Goal: Check status: Check status

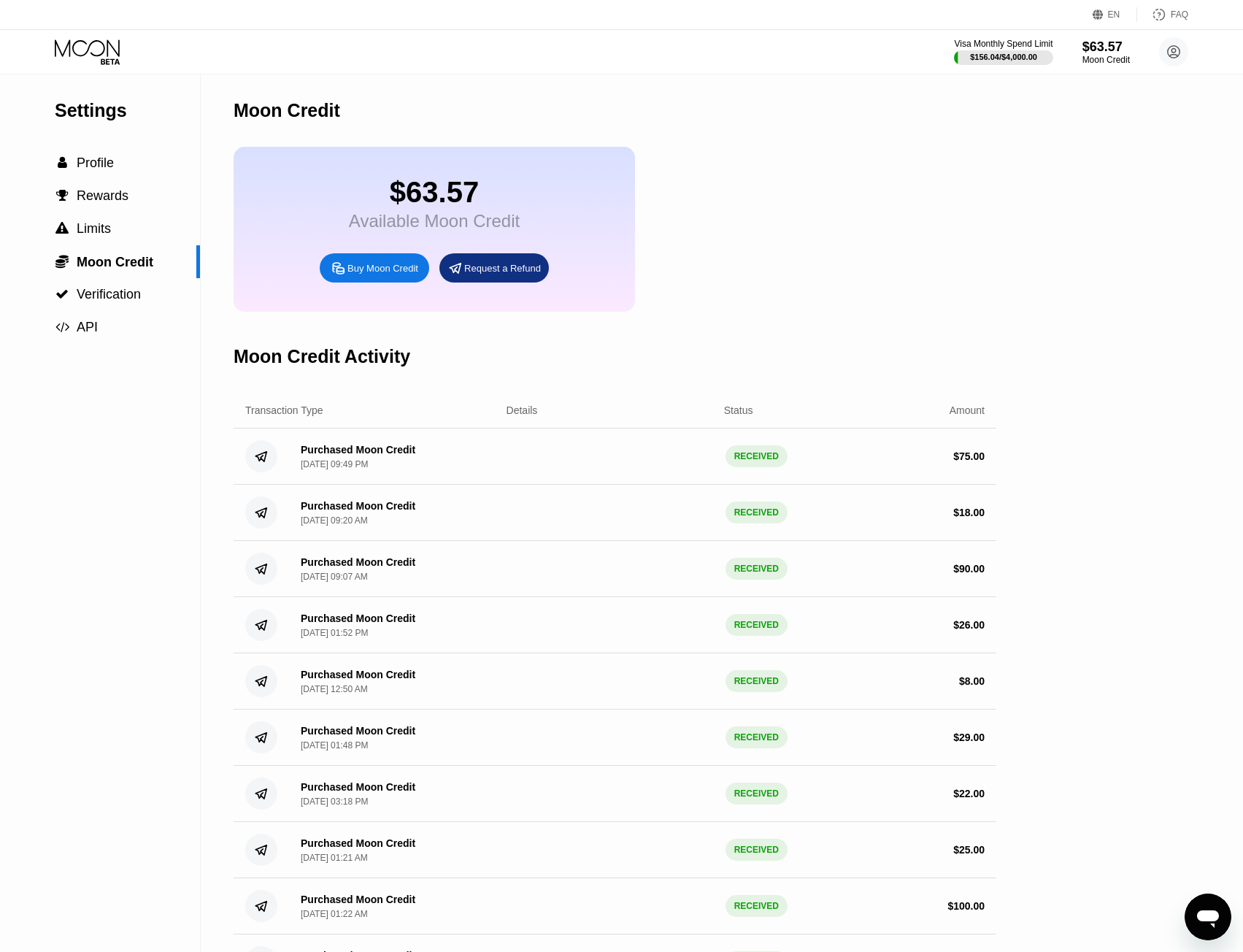
click at [115, 55] on icon at bounding box center [88, 52] width 68 height 26
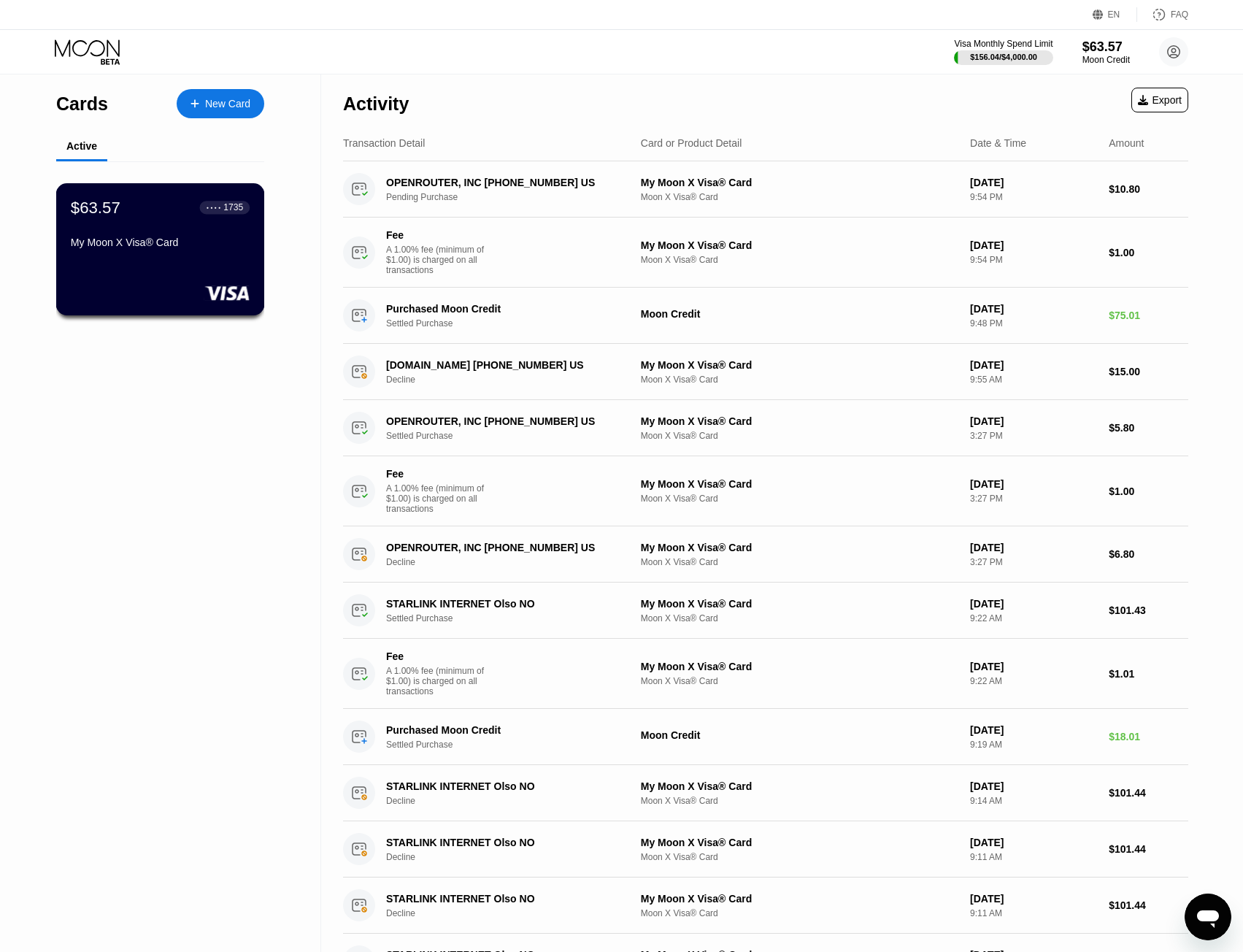
click at [95, 248] on div "My Moon X Visa® Card" at bounding box center [160, 242] width 179 height 12
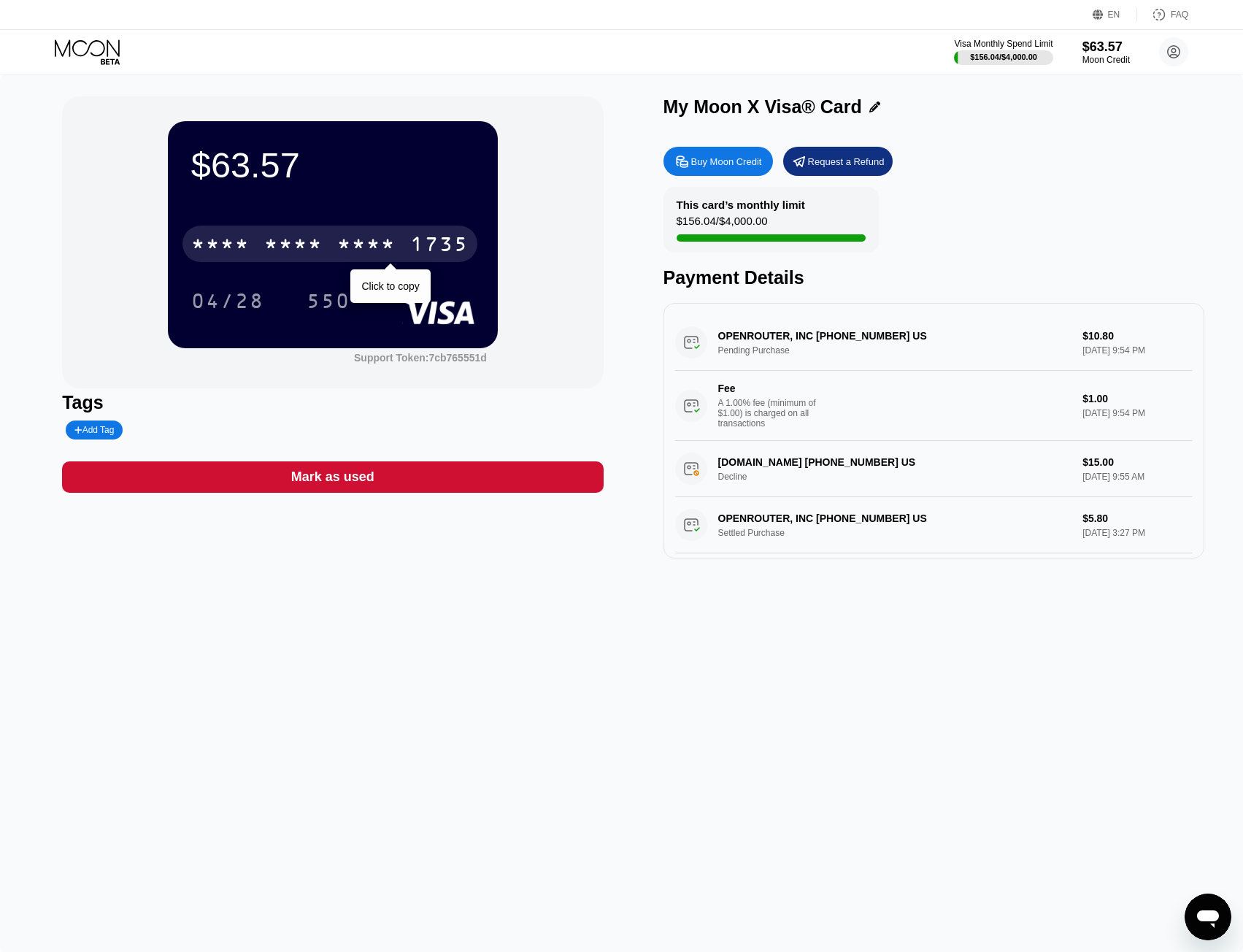
click at [335, 243] on div "* * * * * * * * * * * * 1735" at bounding box center [330, 243] width 295 height 37
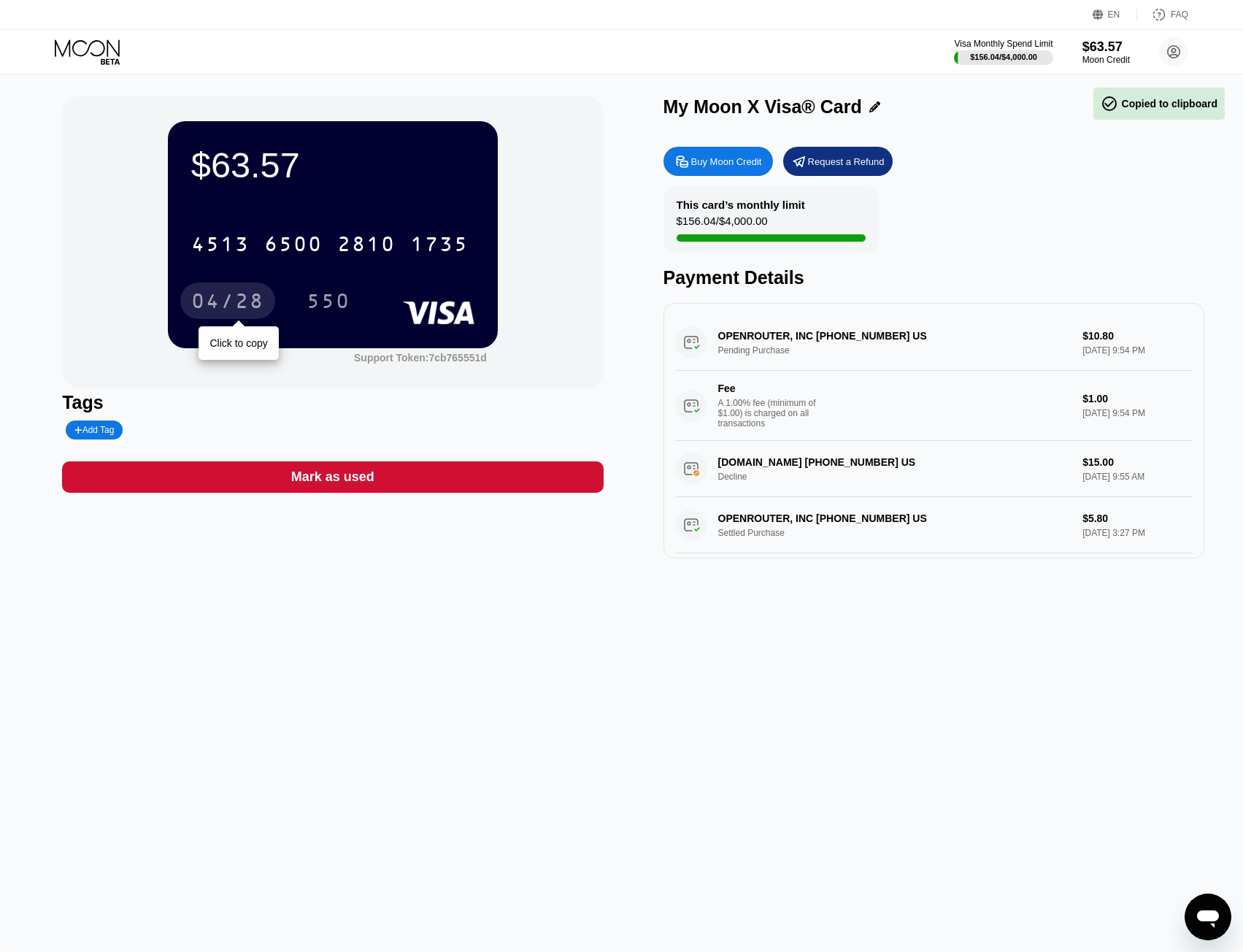
click at [253, 301] on div "04/28" at bounding box center [228, 303] width 73 height 23
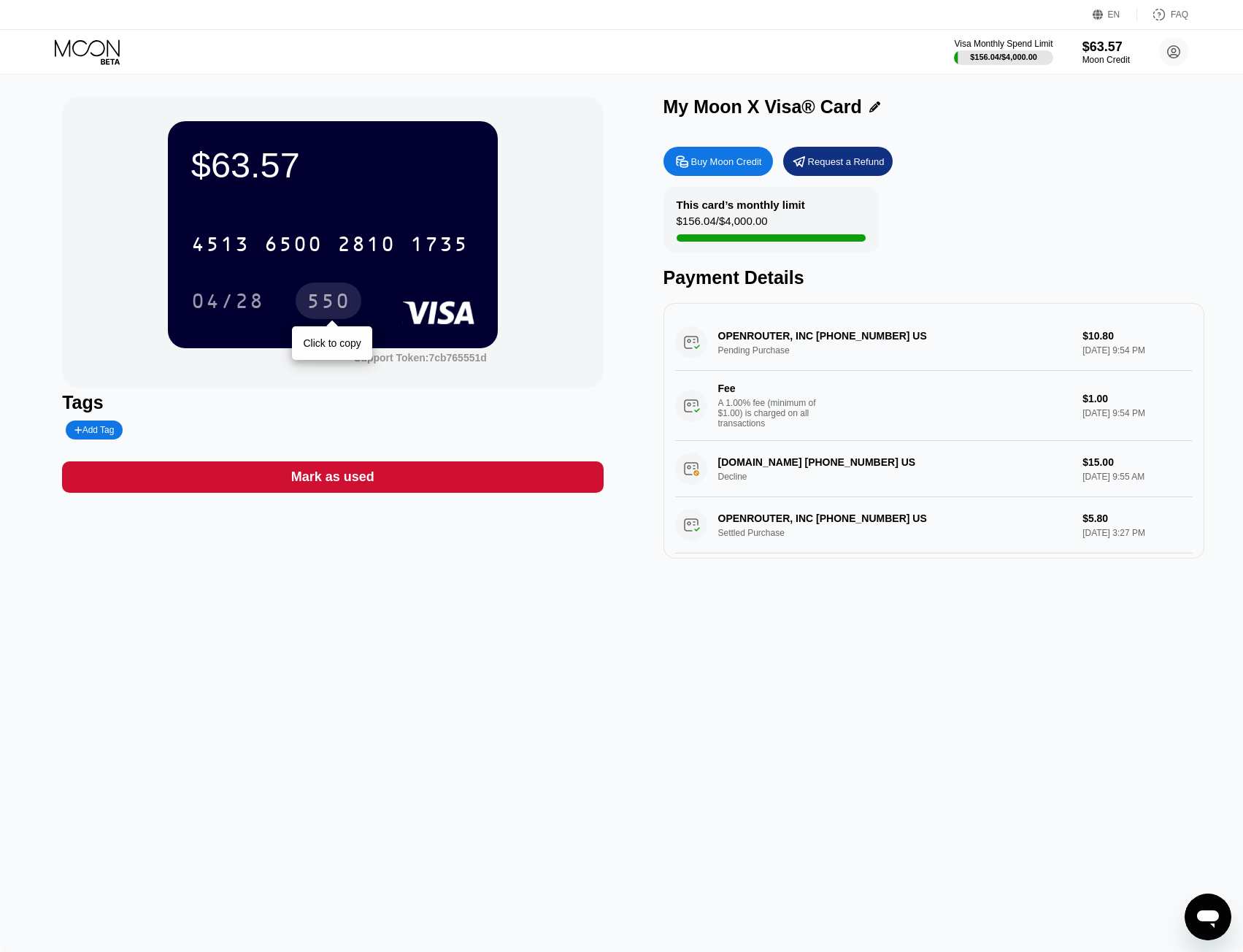
click at [330, 300] on div "550" at bounding box center [328, 303] width 44 height 23
click at [430, 691] on div "$63.57 4513 6500 2810 1735 04/28 550 Support Token: 7cb765551d Tags Add Tag Mar…" at bounding box center [622, 513] width 1243 height 877
